Goal: Transaction & Acquisition: Purchase product/service

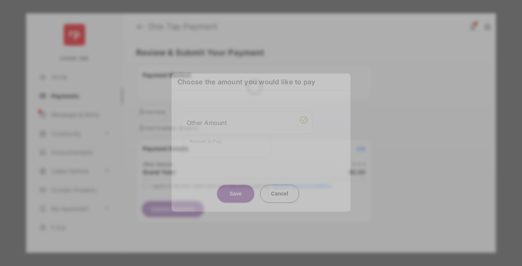
click at [247, 118] on div "Other Amount" at bounding box center [247, 122] width 121 height 13
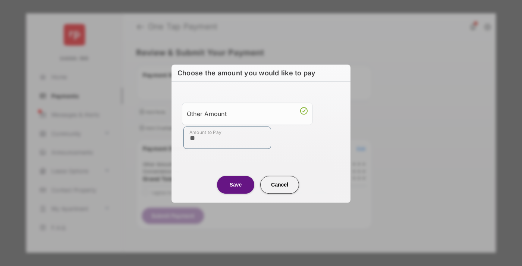
type input "**"
click at [235, 184] on button "Save" at bounding box center [235, 184] width 37 height 18
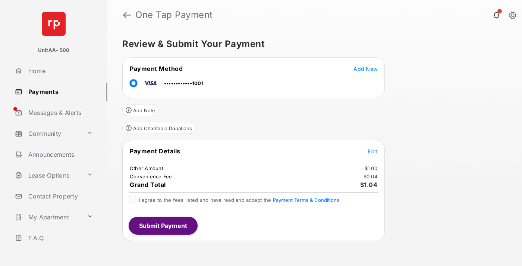
click at [372, 151] on span "Edit" at bounding box center [372, 151] width 10 height 6
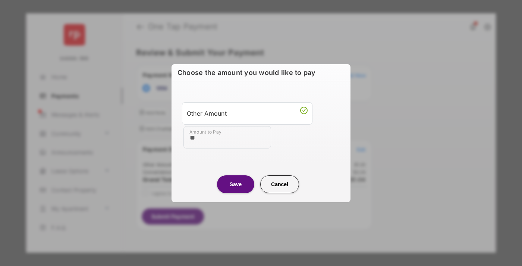
click at [235, 184] on button "Save" at bounding box center [235, 184] width 37 height 18
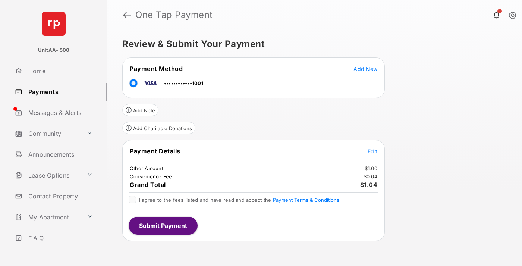
click at [162, 225] on button "Submit Payment" at bounding box center [163, 225] width 69 height 18
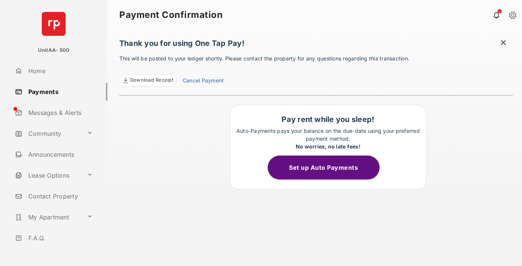
click at [58, 91] on link "Payments" at bounding box center [59, 92] width 95 height 18
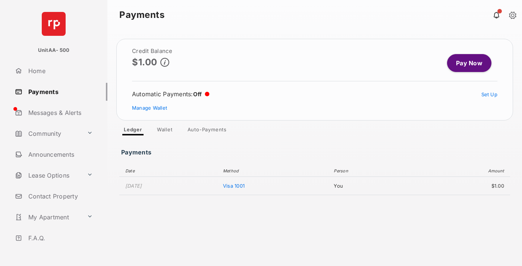
click at [466, 63] on link "Pay Now" at bounding box center [469, 63] width 44 height 18
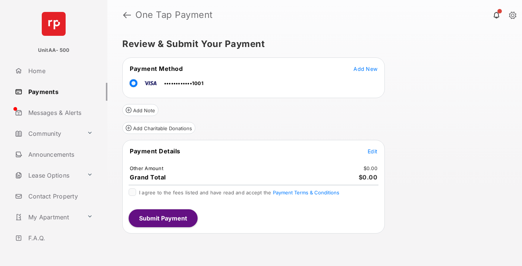
click at [372, 151] on span "Edit" at bounding box center [372, 151] width 10 height 6
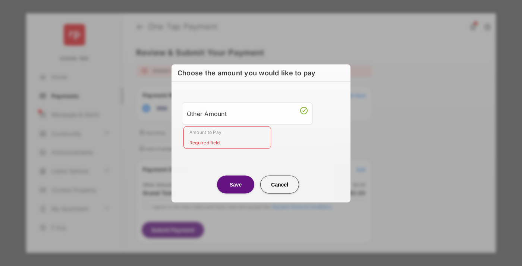
click at [247, 113] on div "Other Amount" at bounding box center [247, 113] width 121 height 13
type input "**"
click at [235, 184] on button "Save" at bounding box center [235, 184] width 37 height 18
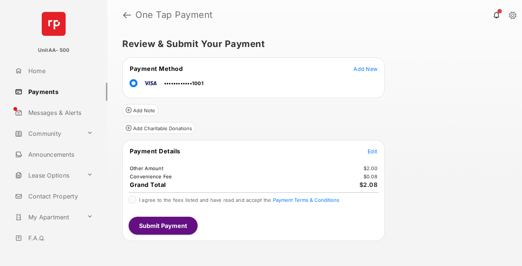
click at [162, 225] on button "Submit Payment" at bounding box center [163, 225] width 69 height 18
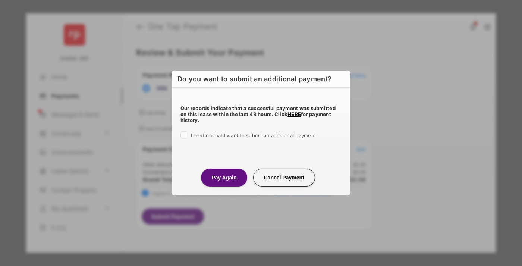
click at [224, 177] on button "Pay Again" at bounding box center [224, 177] width 46 height 18
